Goal: Transaction & Acquisition: Purchase product/service

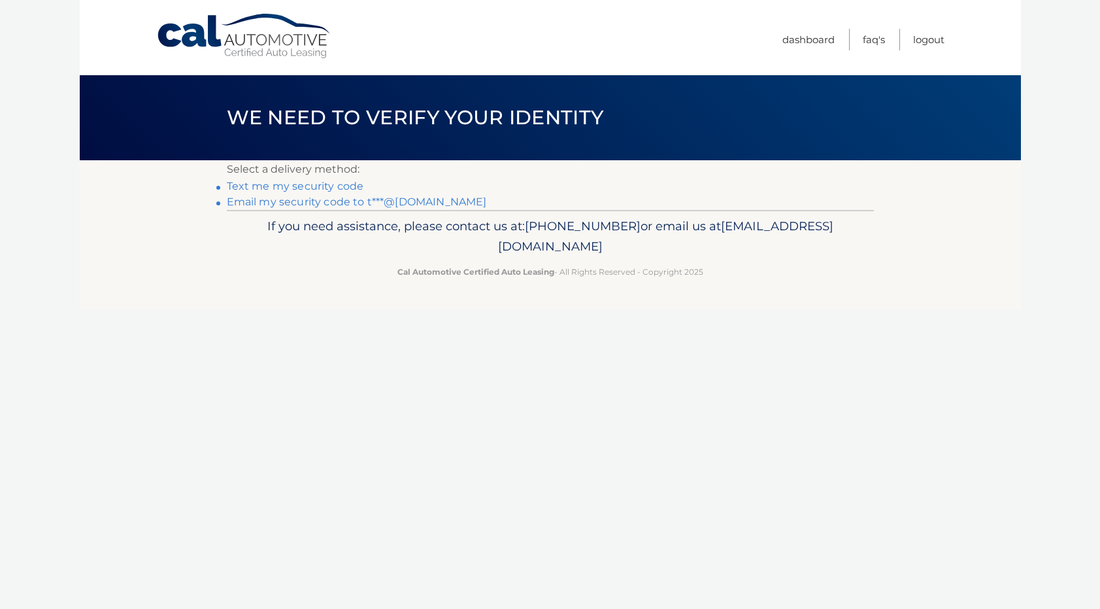
click at [314, 199] on link "Email my security code to t***@[DOMAIN_NAME]" at bounding box center [357, 201] width 260 height 12
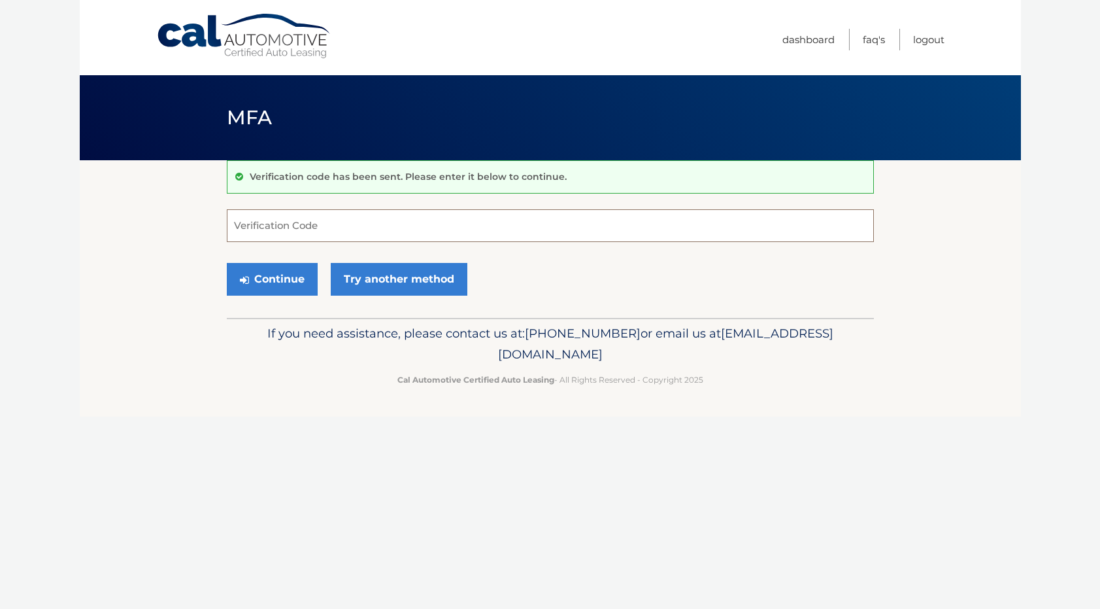
click at [311, 231] on input "Verification Code" at bounding box center [550, 225] width 647 height 33
paste input "914174"
type input "914174"
click at [284, 284] on button "Continue" at bounding box center [272, 279] width 91 height 33
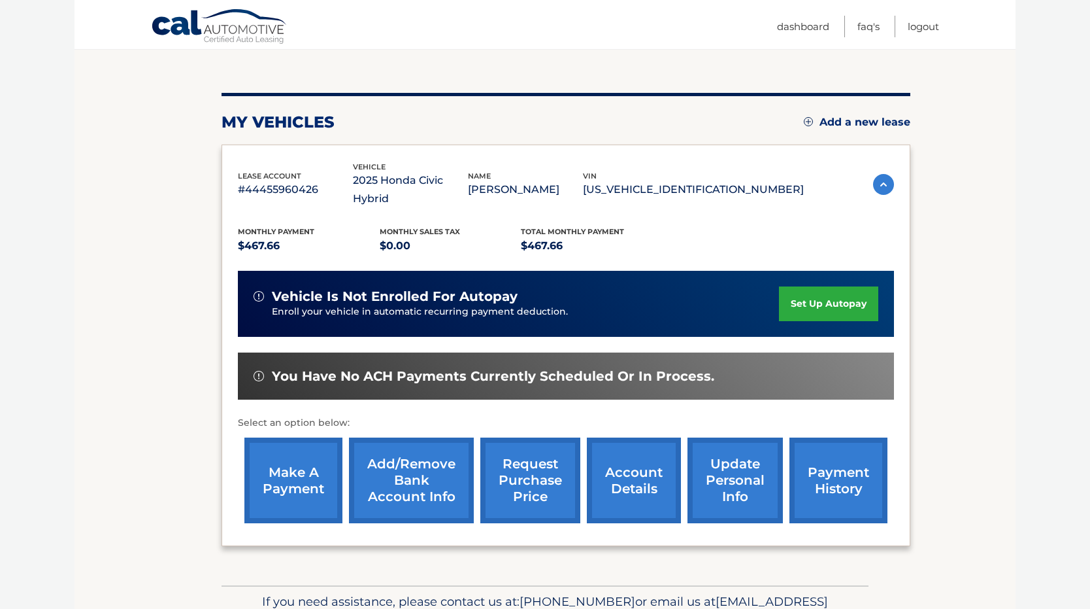
scroll to position [131, 0]
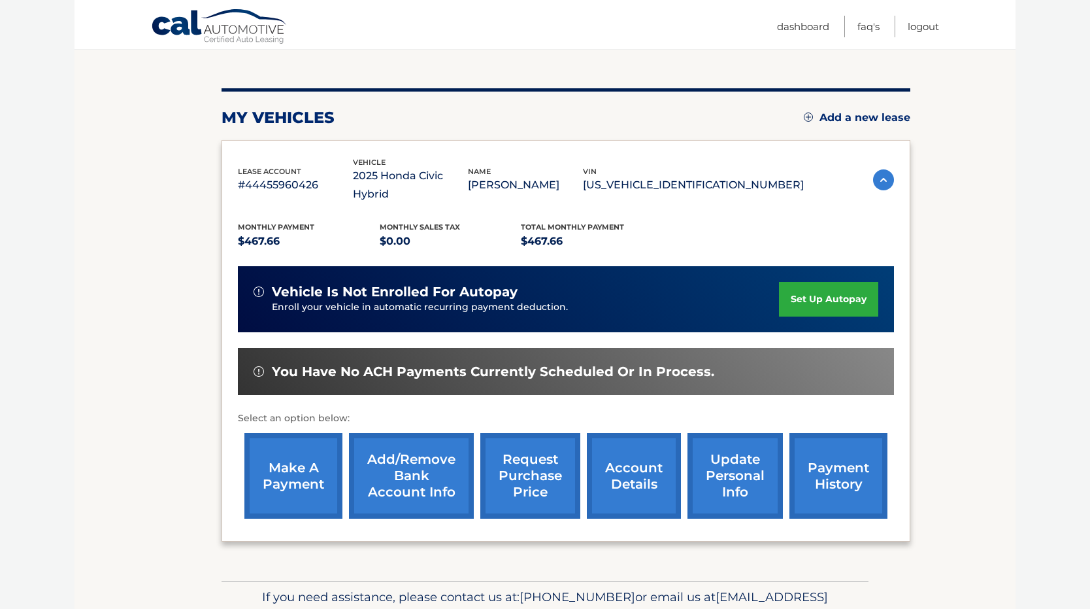
click at [282, 490] on link "make a payment" at bounding box center [293, 476] width 98 height 86
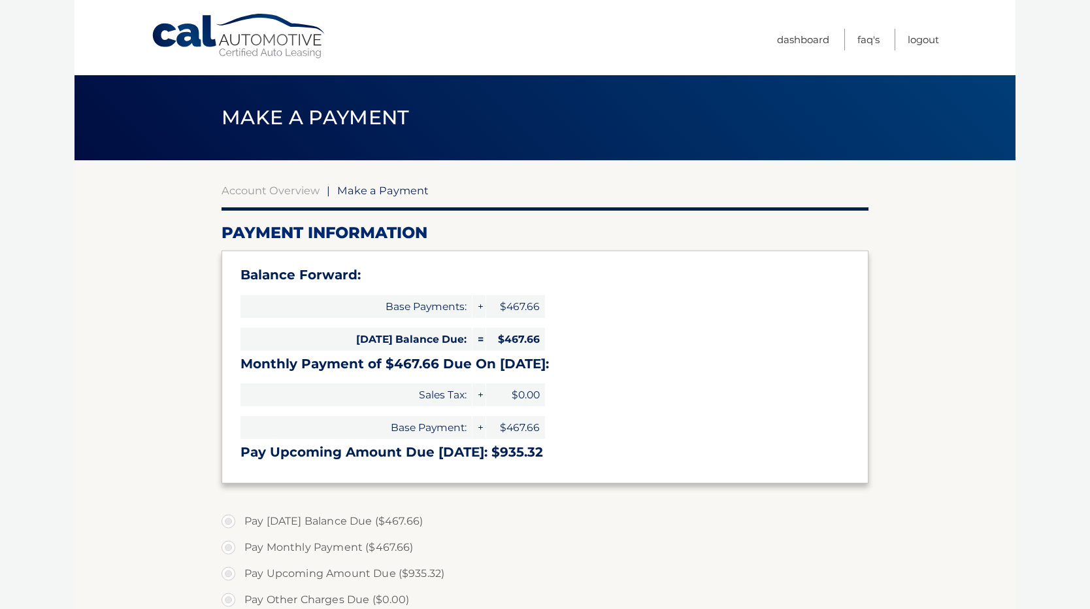
select select "YzkxNzBkOTItMTZiZC00OTU3LTkxN2MtYTU1NWVjM2Q2YjMx"
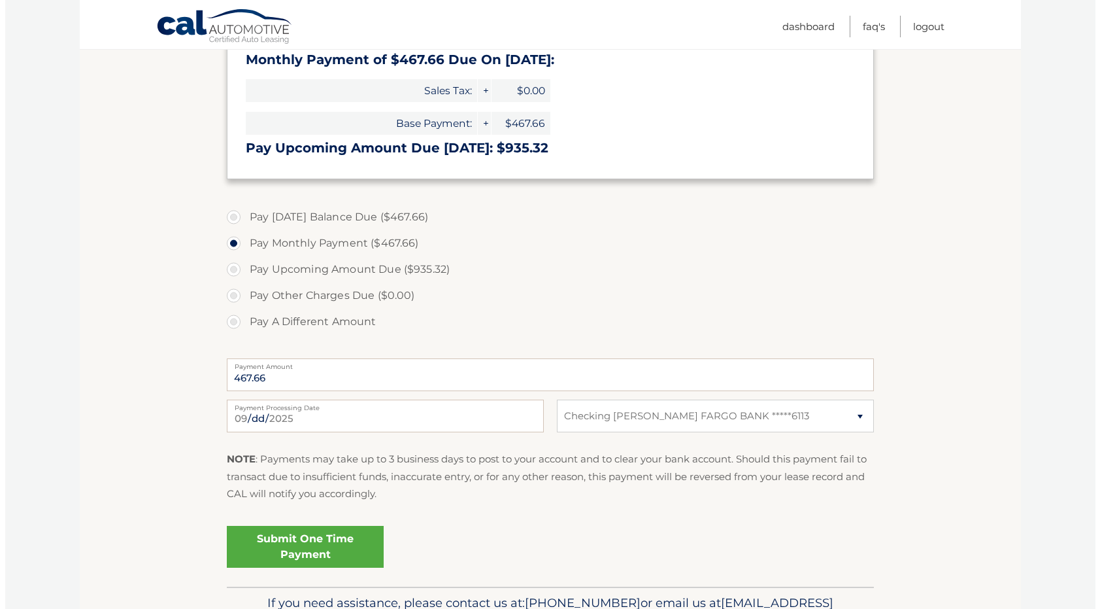
scroll to position [327, 0]
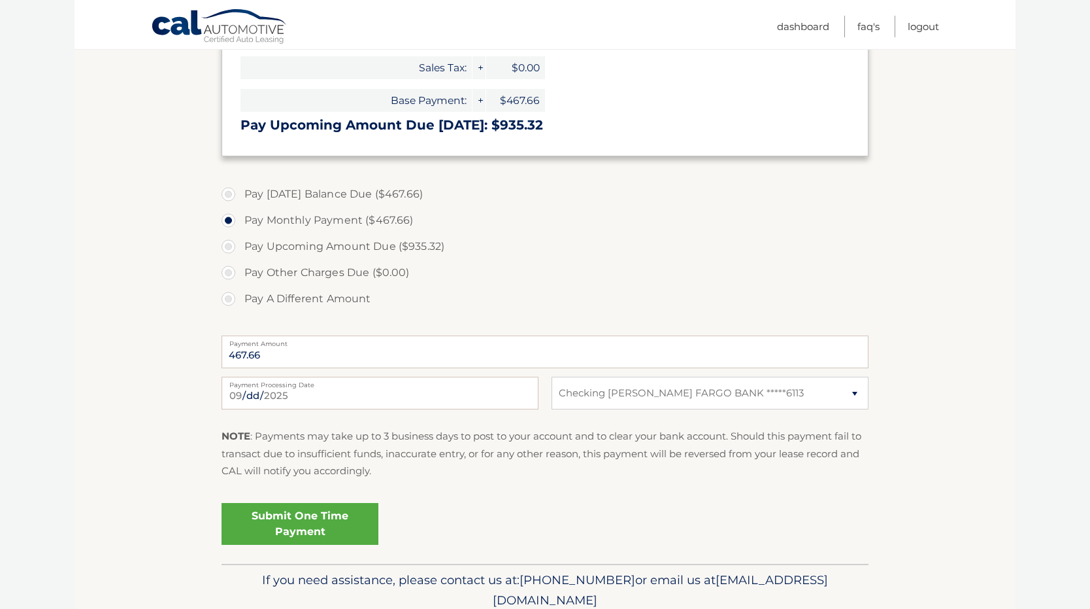
click at [315, 537] on link "Submit One Time Payment" at bounding box center [300, 524] width 157 height 42
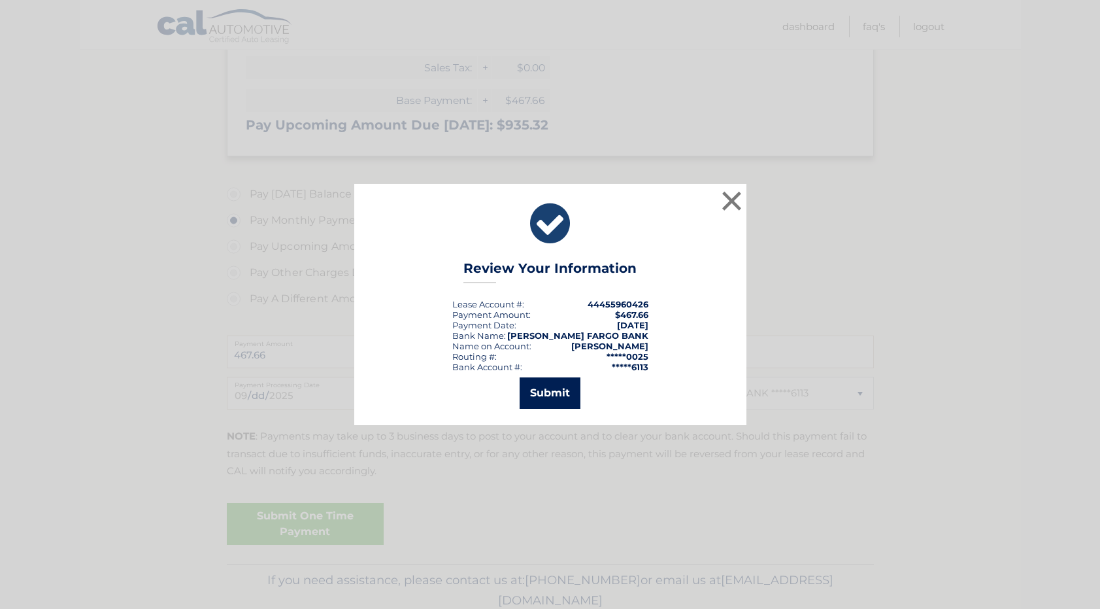
click at [561, 397] on button "Submit" at bounding box center [550, 392] width 61 height 31
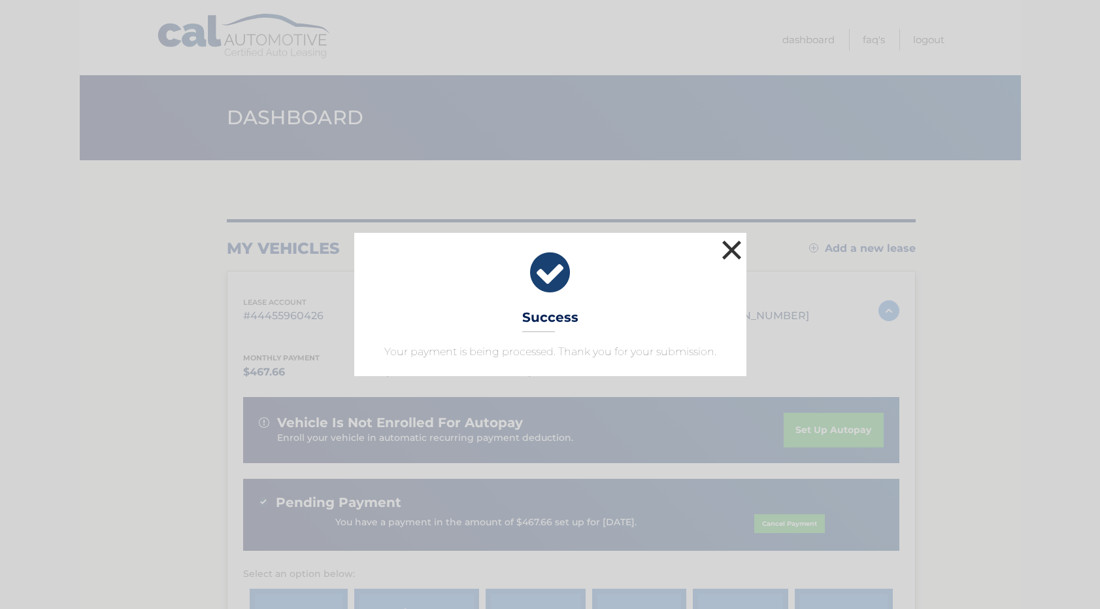
click at [730, 254] on button "×" at bounding box center [732, 250] width 26 height 26
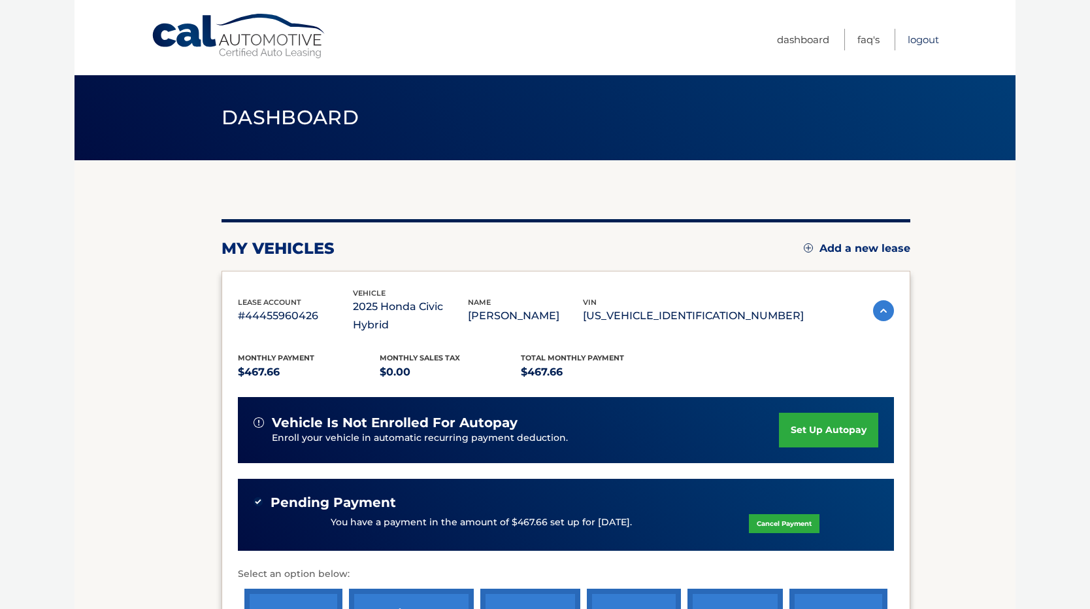
click at [925, 45] on link "Logout" at bounding box center [923, 40] width 31 height 22
